Goal: Ask a question

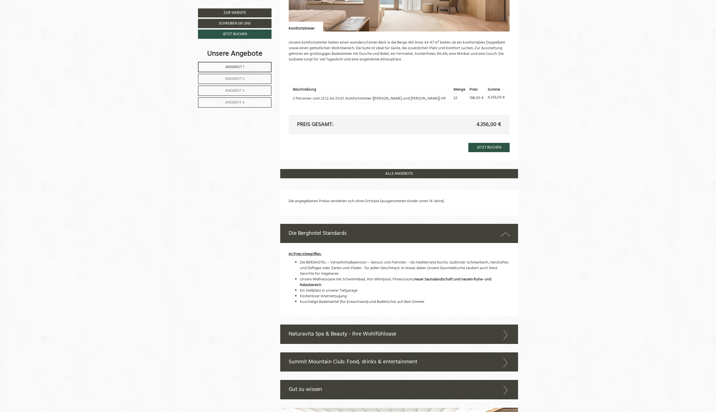
scroll to position [1244, 0]
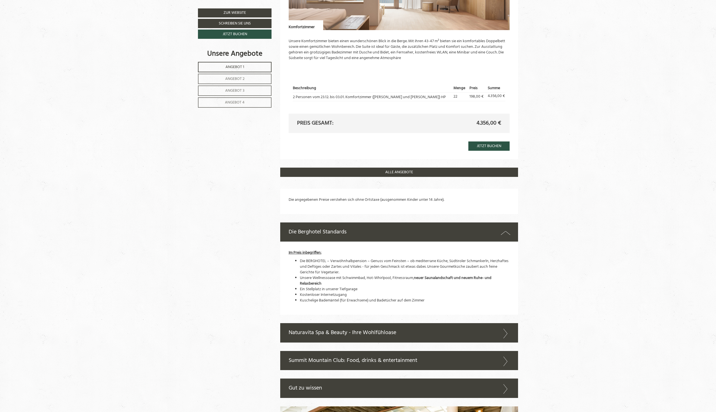
click at [237, 101] on span "Angebot 4" at bounding box center [235, 102] width 20 height 6
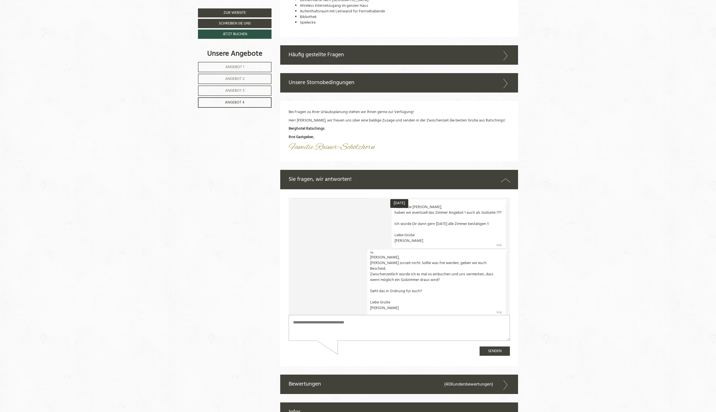
scroll to position [406, 0]
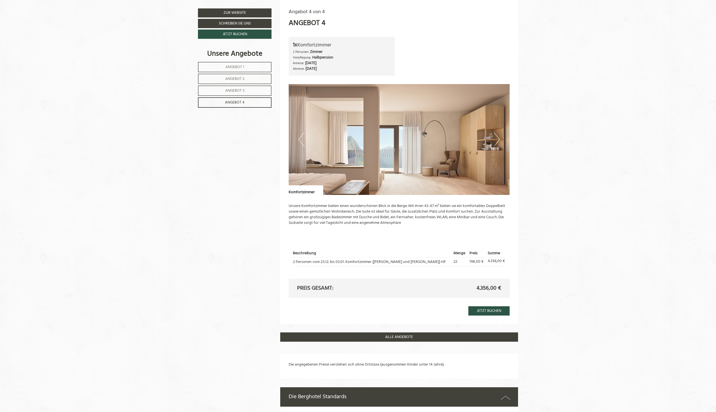
click at [230, 91] on span "Angebot 3" at bounding box center [234, 90] width 19 height 6
click at [230, 90] on span "Angebot 3" at bounding box center [234, 90] width 19 height 6
click at [238, 79] on span "Angebot 2" at bounding box center [234, 79] width 19 height 6
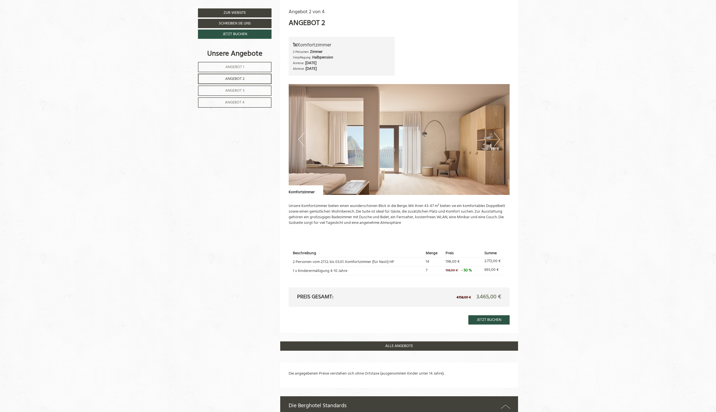
click at [237, 68] on span "Angebot 1" at bounding box center [235, 67] width 19 height 6
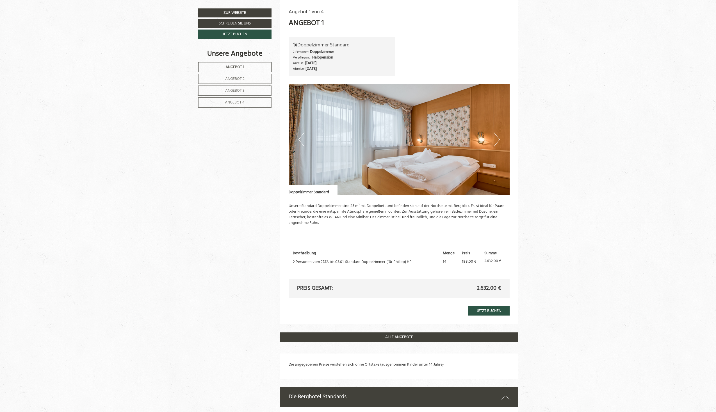
click at [239, 77] on span "Angebot 2" at bounding box center [234, 79] width 19 height 6
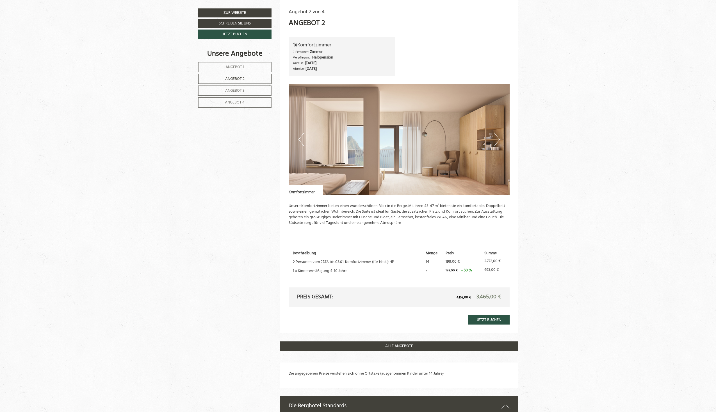
click at [224, 89] on link "Angebot 3" at bounding box center [235, 90] width 74 height 10
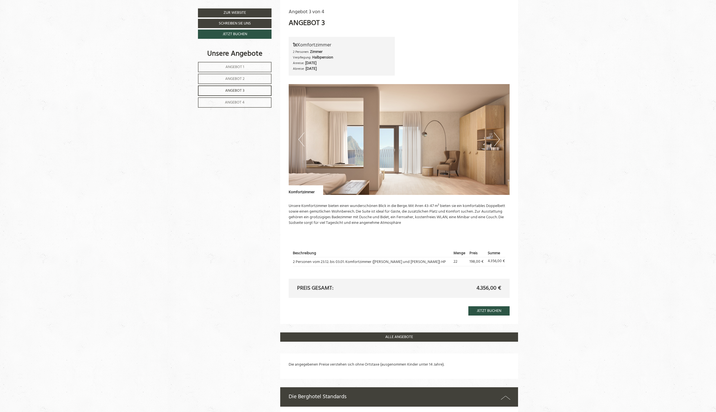
click at [226, 99] on link "Angebot 4" at bounding box center [235, 102] width 74 height 10
click at [228, 103] on span "Angebot 4" at bounding box center [235, 102] width 20 height 6
click at [232, 89] on span "Angebot 3" at bounding box center [234, 90] width 19 height 6
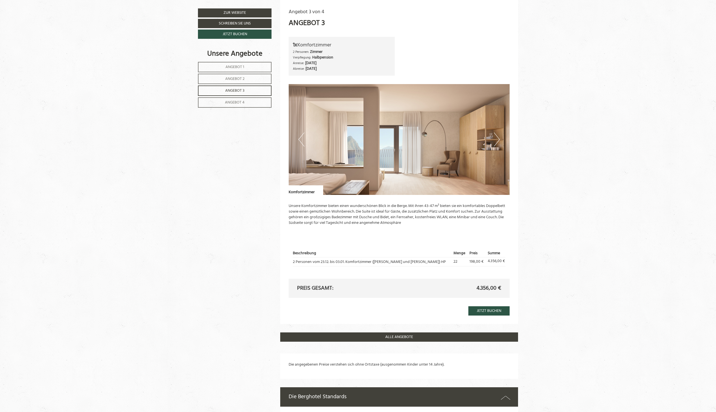
click at [229, 101] on span "Angebot 4" at bounding box center [235, 102] width 20 height 6
click at [229, 91] on span "Angebot 3" at bounding box center [234, 90] width 19 height 6
click at [231, 79] on span "Angebot 2" at bounding box center [234, 79] width 19 height 6
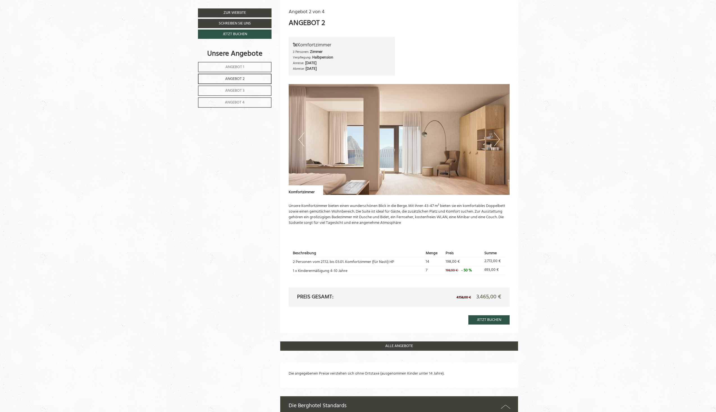
click at [230, 89] on span "Angebot 3" at bounding box center [234, 90] width 19 height 6
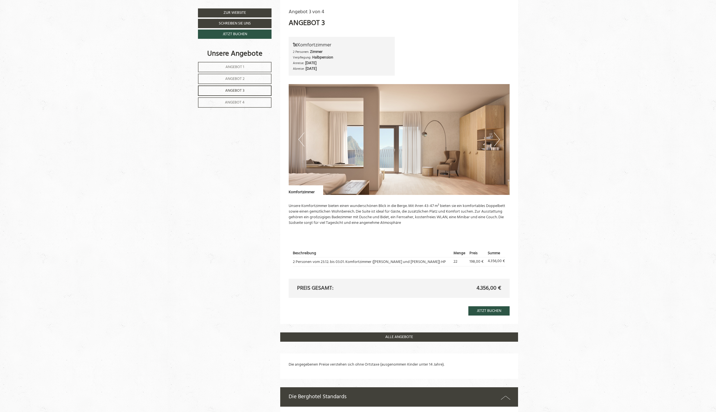
click at [233, 105] on link "Angebot 4" at bounding box center [235, 102] width 74 height 10
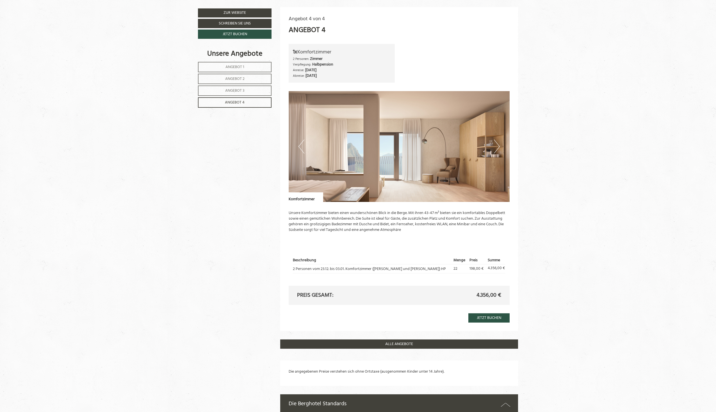
scroll to position [387, 0]
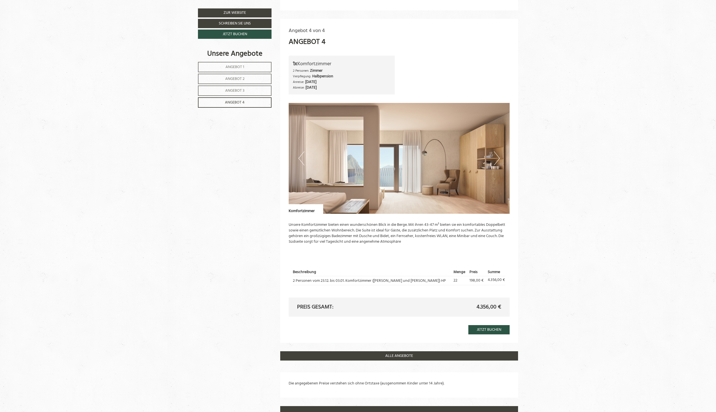
click at [249, 89] on link "Angebot 3" at bounding box center [235, 90] width 74 height 10
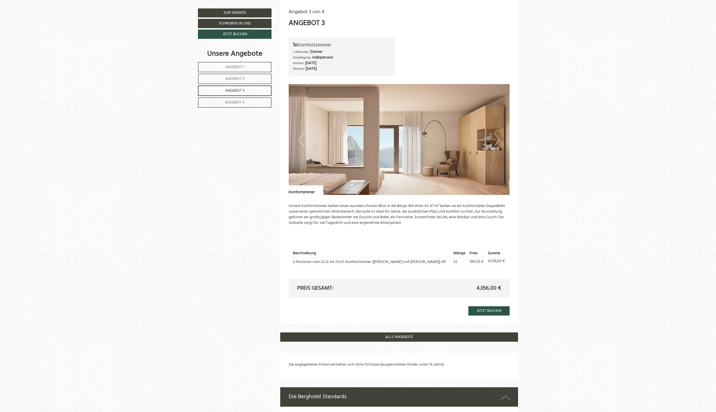
click at [240, 101] on span "Angebot 4" at bounding box center [235, 102] width 20 height 6
drag, startPoint x: 240, startPoint y: 90, endPoint x: 216, endPoint y: 92, distance: 24.3
click at [216, 92] on link "Angebot 3" at bounding box center [235, 90] width 74 height 10
click at [216, 93] on link "Angebot 3" at bounding box center [235, 90] width 74 height 10
click at [234, 64] on span "Angebot 1" at bounding box center [235, 67] width 19 height 6
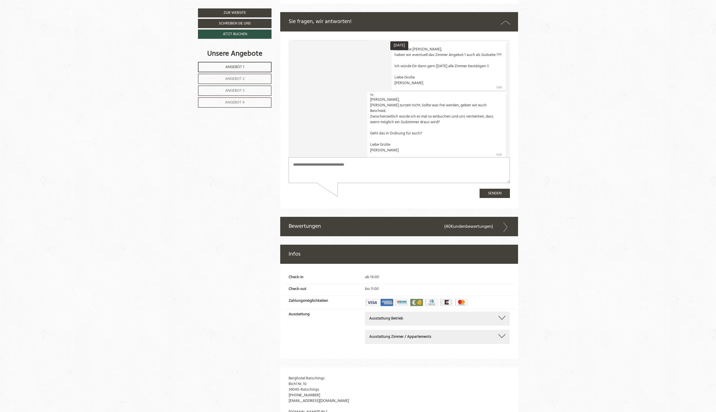
scroll to position [1410, 0]
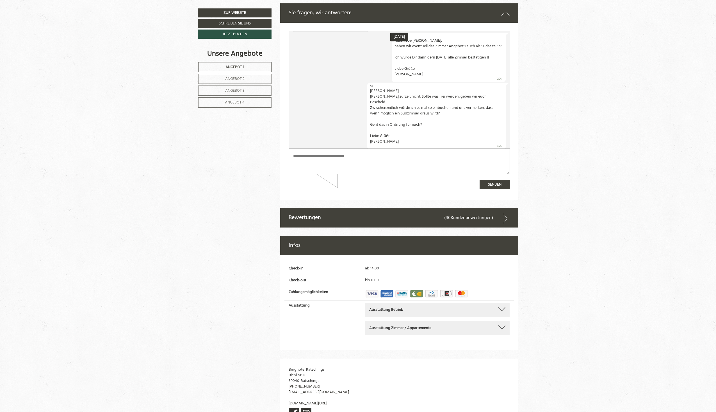
click at [308, 163] on textarea at bounding box center [398, 161] width 221 height 26
type textarea "**********"
click at [488, 184] on button "Senden" at bounding box center [495, 184] width 30 height 9
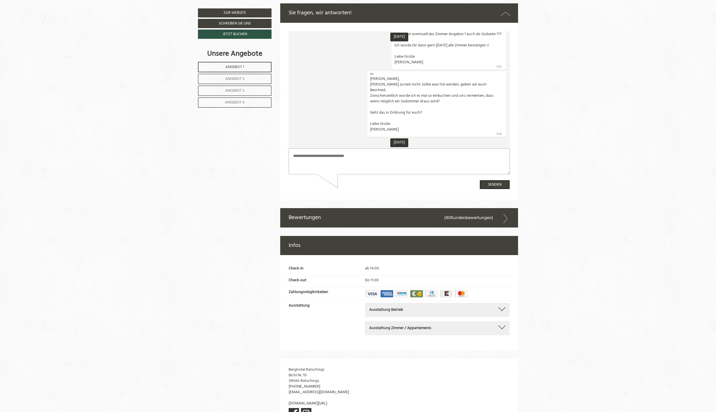
scroll to position [57, 0]
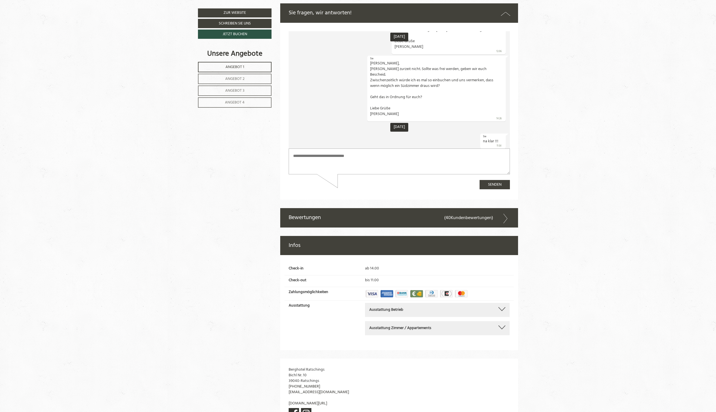
click at [242, 79] on span "Angebot 2" at bounding box center [234, 79] width 19 height 6
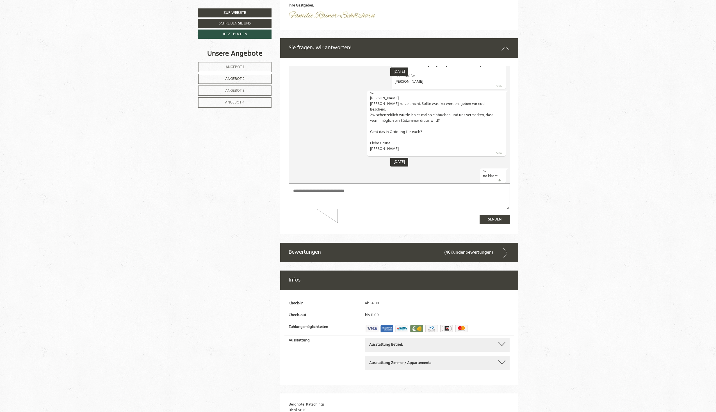
scroll to position [1389, 0]
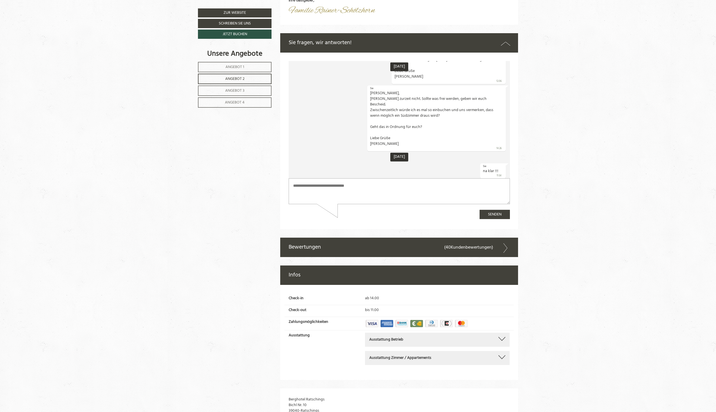
click at [249, 94] on link "Angebot 3" at bounding box center [235, 90] width 74 height 10
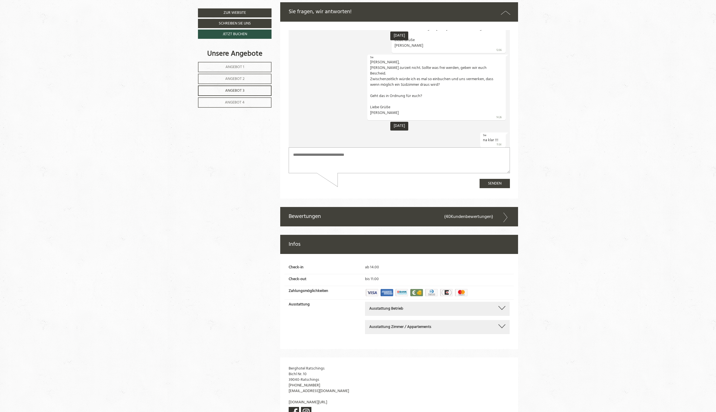
scroll to position [1412, 0]
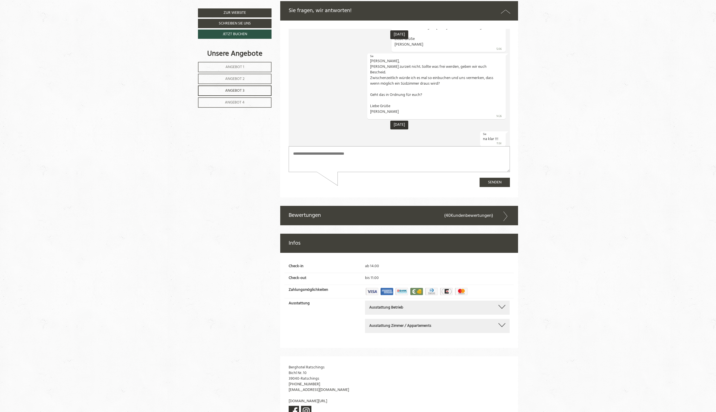
click at [244, 106] on link "Angebot 4" at bounding box center [235, 102] width 74 height 10
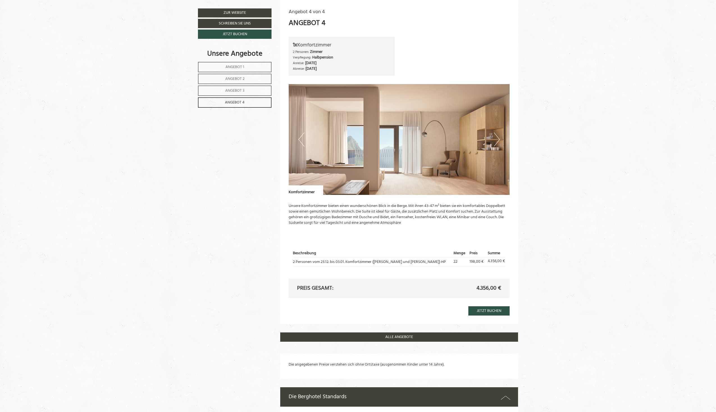
click at [253, 86] on link "Angebot 3" at bounding box center [235, 90] width 74 height 10
click at [248, 81] on link "Angebot 2" at bounding box center [235, 79] width 74 height 10
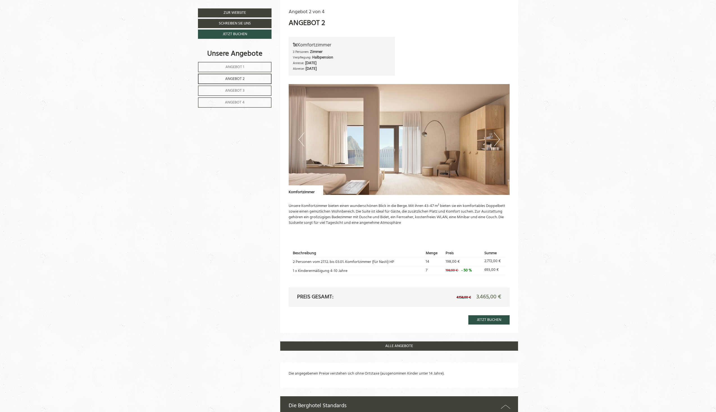
click at [249, 71] on link "Angebot 1" at bounding box center [235, 67] width 74 height 10
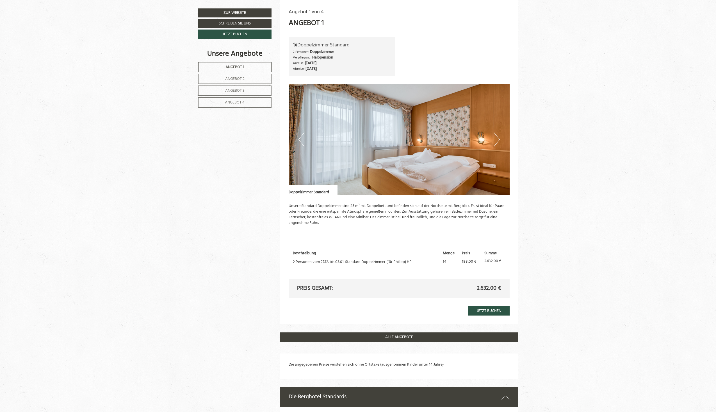
click at [243, 102] on span "Angebot 4" at bounding box center [235, 102] width 20 height 6
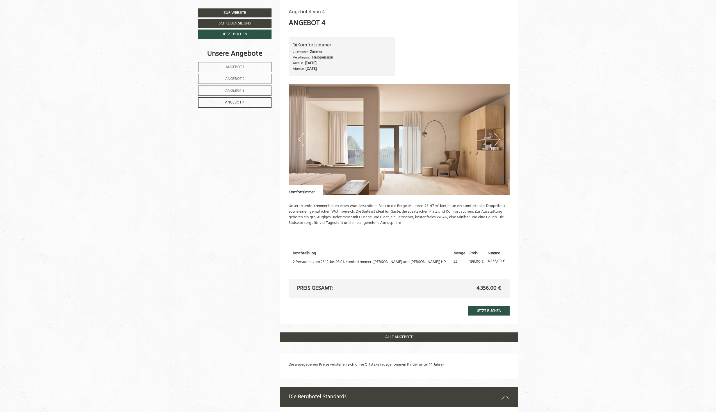
click at [247, 90] on link "Angebot 3" at bounding box center [235, 90] width 74 height 10
click at [246, 82] on link "Angebot 2" at bounding box center [235, 79] width 74 height 10
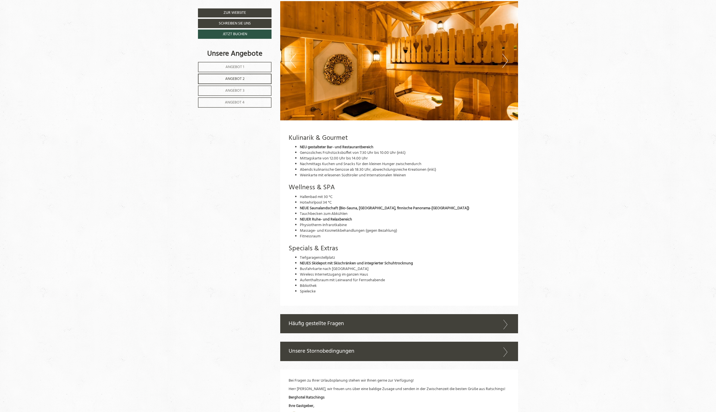
scroll to position [985, 0]
